Goal: Task Accomplishment & Management: Manage account settings

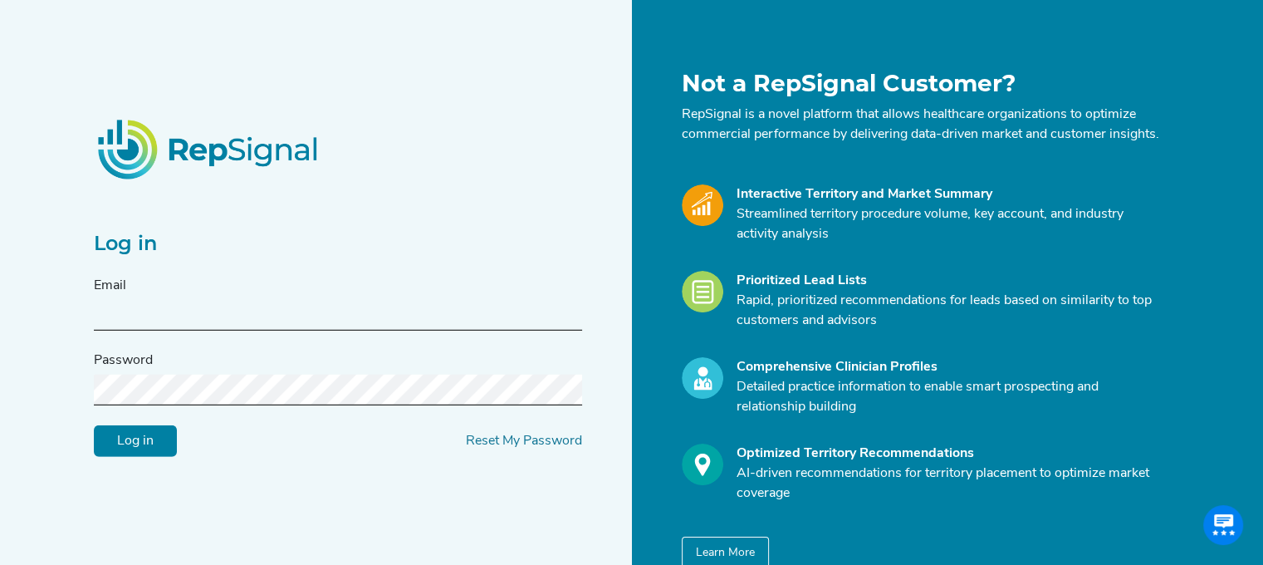
click at [247, 326] on input "text" at bounding box center [338, 315] width 488 height 31
type input "[PERSON_NAME][EMAIL_ADDRESS][PERSON_NAME][DOMAIN_NAME]"
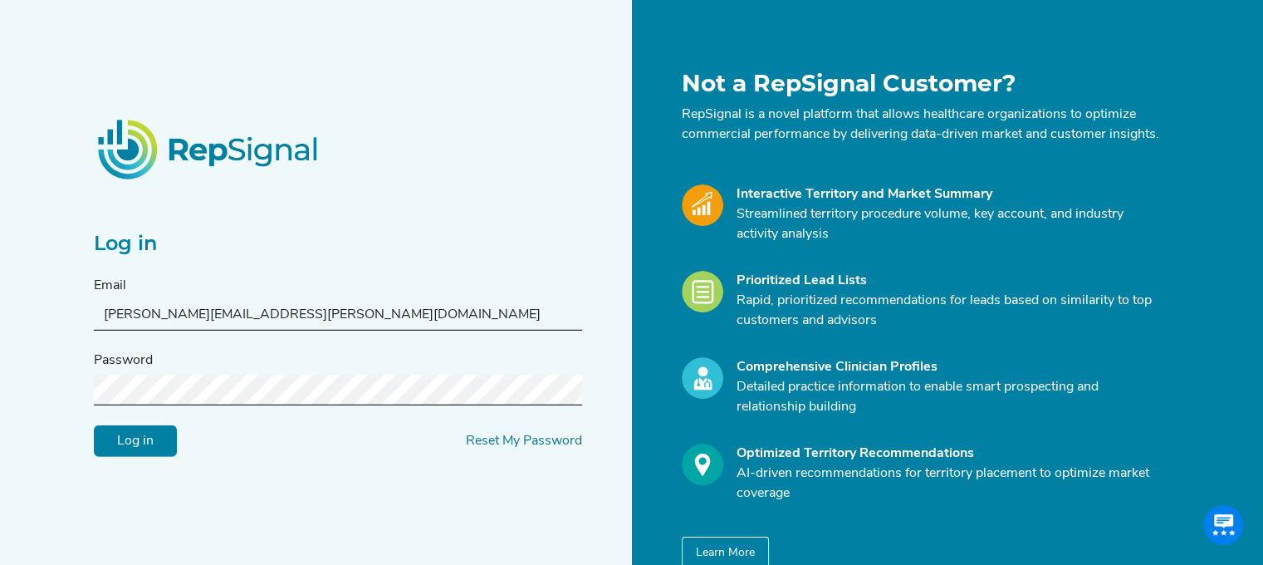
click at [94, 425] on input "Log in" at bounding box center [135, 441] width 83 height 32
click at [82, 393] on div "Log in Email [EMAIL_ADDRESS][PERSON_NAME][DOMAIN_NAME] Password Log in Reset My…" at bounding box center [631, 321] width 1263 height 642
click at [139, 456] on input "Log in" at bounding box center [135, 441] width 83 height 32
click at [94, 425] on input "Log in" at bounding box center [135, 441] width 83 height 32
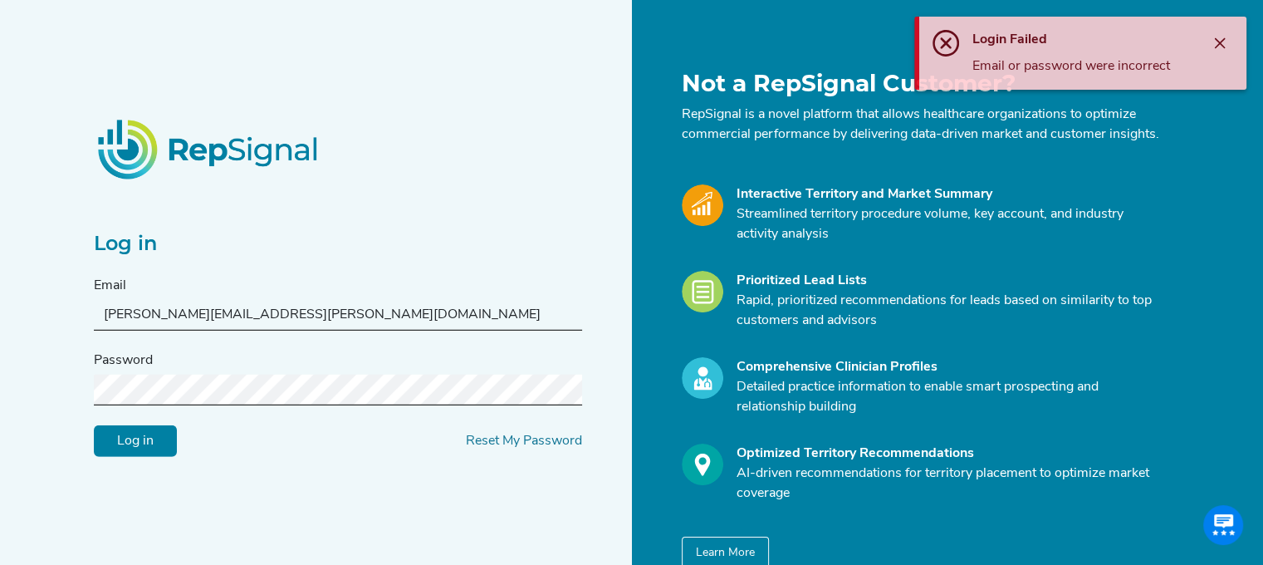
click at [94, 425] on input "Log in" at bounding box center [135, 441] width 83 height 32
click at [489, 448] on link "Reset My Password" at bounding box center [524, 440] width 116 height 13
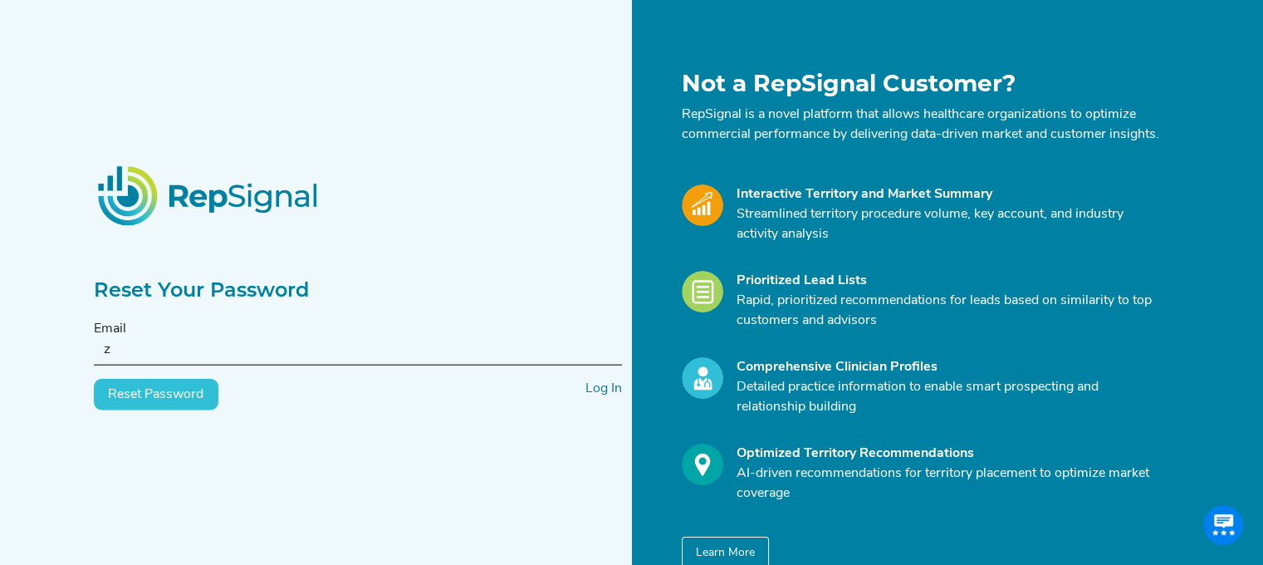
click at [371, 365] on input "z" at bounding box center [358, 350] width 528 height 31
type input "[PERSON_NAME][EMAIL_ADDRESS][PERSON_NAME][DOMAIN_NAME]"
click at [123, 394] on button "Reset Password" at bounding box center [156, 395] width 125 height 32
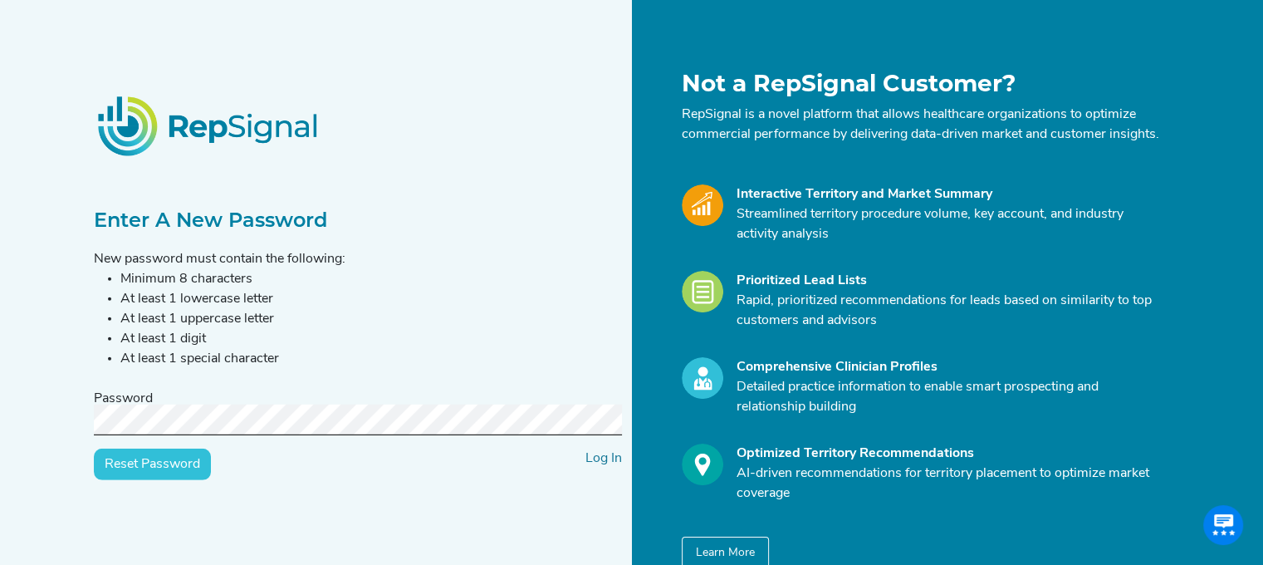
click at [172, 477] on input "Reset Password" at bounding box center [152, 464] width 117 height 32
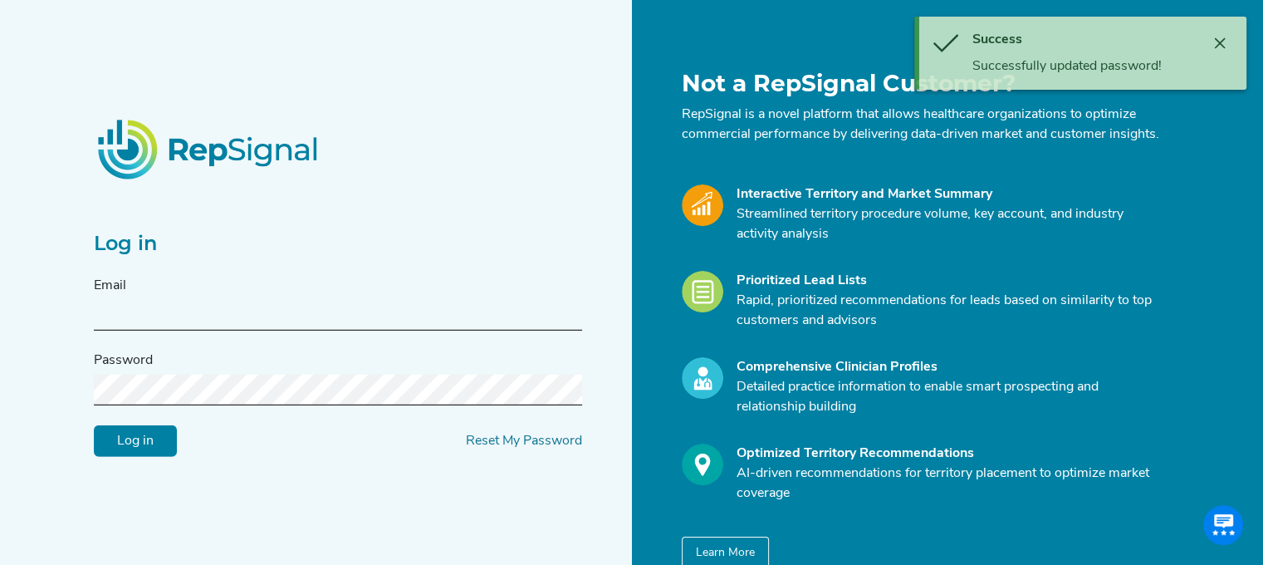
click at [226, 329] on input "text" at bounding box center [338, 315] width 488 height 31
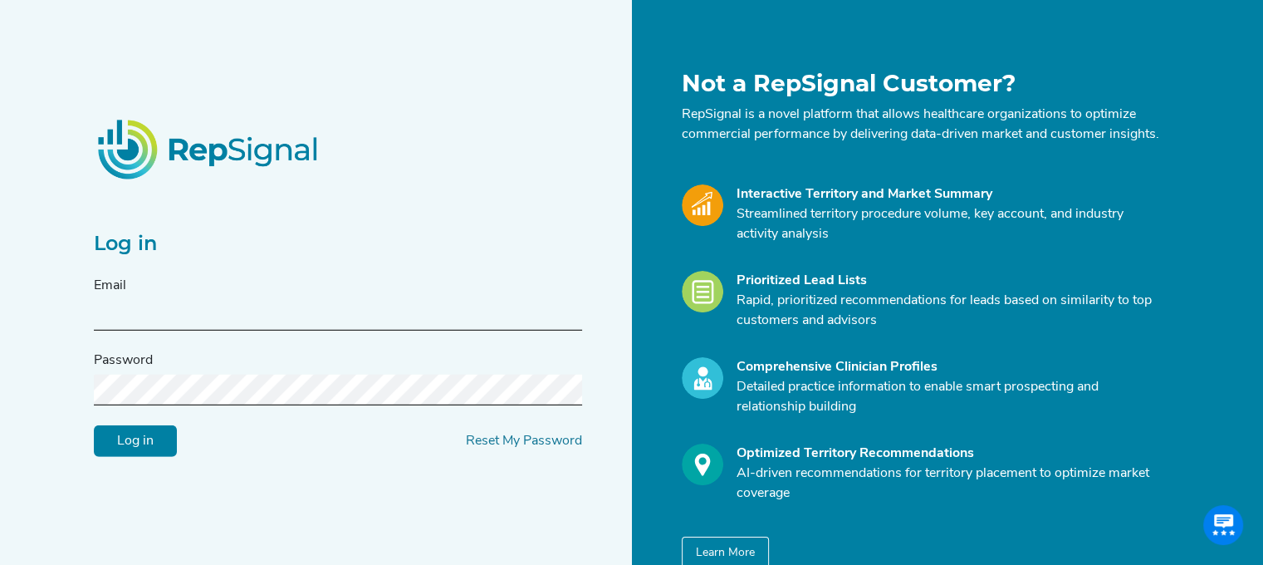
type input "[PERSON_NAME][EMAIL_ADDRESS][PERSON_NAME][DOMAIN_NAME]"
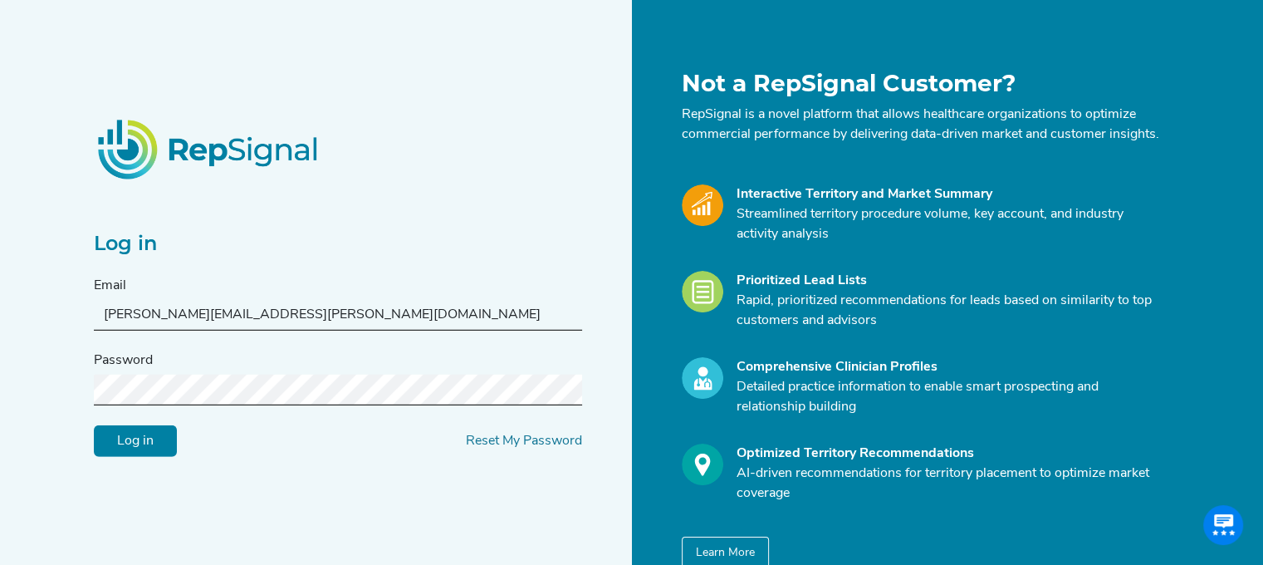
click at [94, 425] on input "Log in" at bounding box center [135, 441] width 83 height 32
